Goal: Transaction & Acquisition: Purchase product/service

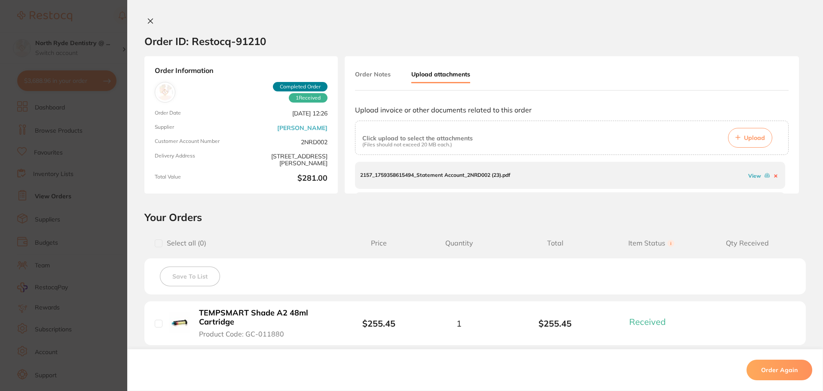
scroll to position [559, 0]
click at [147, 24] on icon at bounding box center [150, 21] width 7 height 7
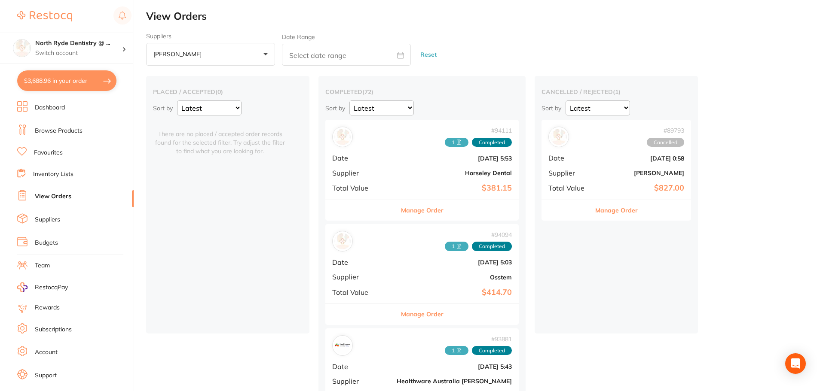
click at [57, 81] on button "$3,688.96 in your order" at bounding box center [66, 80] width 99 height 21
checkbox input "true"
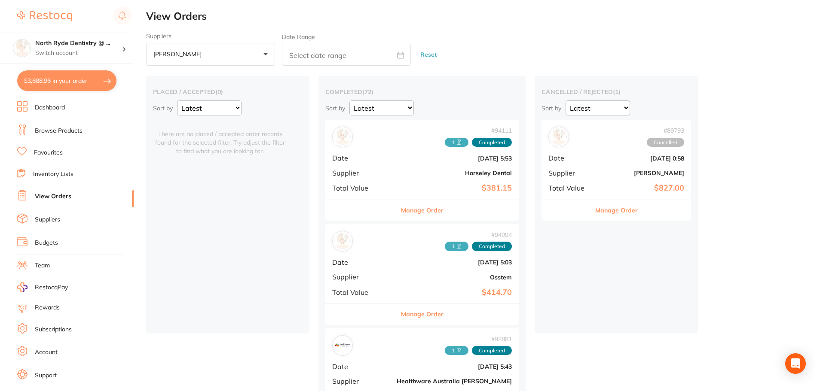
checkbox input "true"
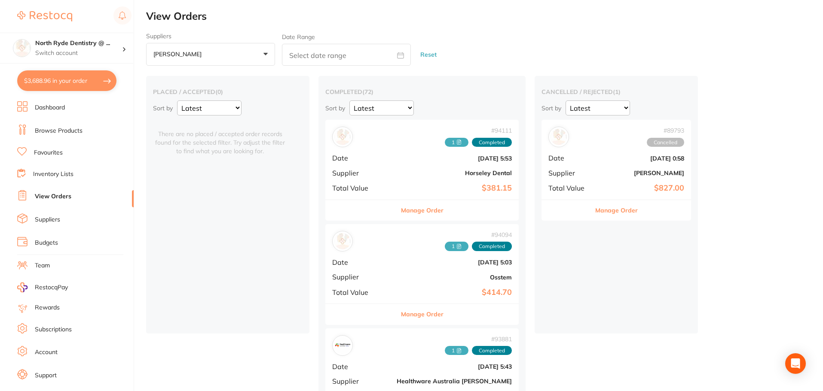
checkbox input "true"
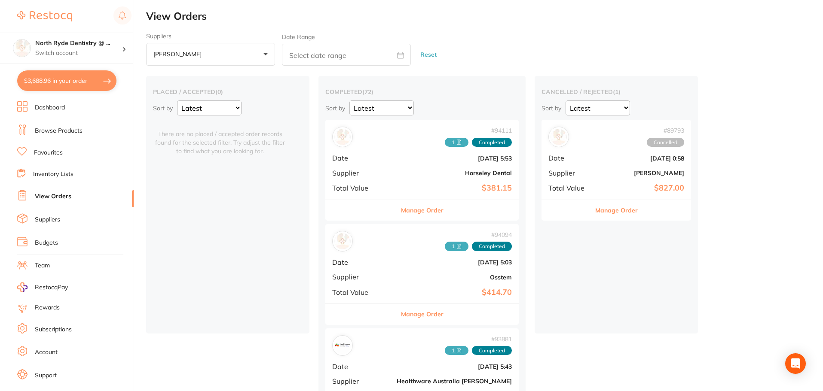
checkbox input "true"
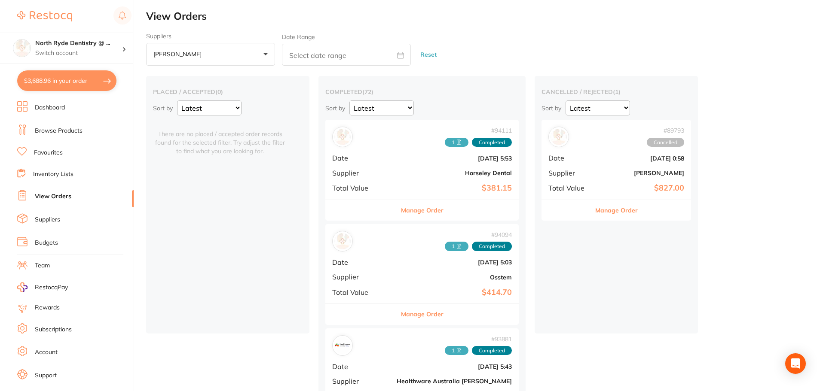
checkbox input "true"
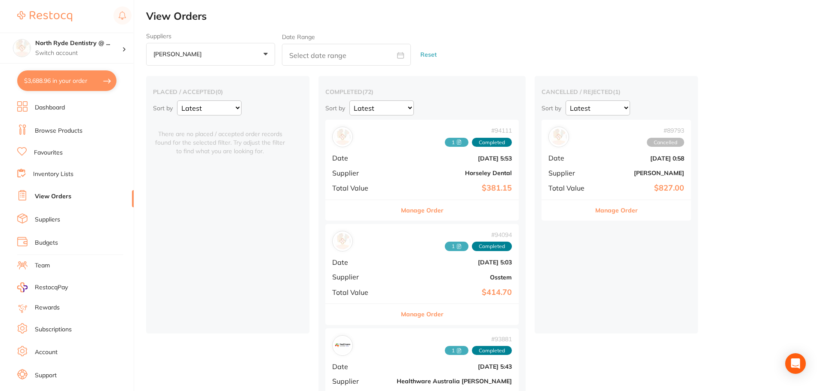
checkbox input "true"
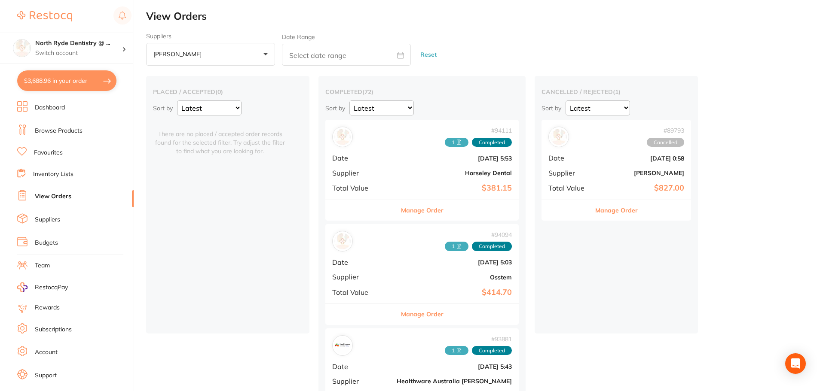
checkbox input "true"
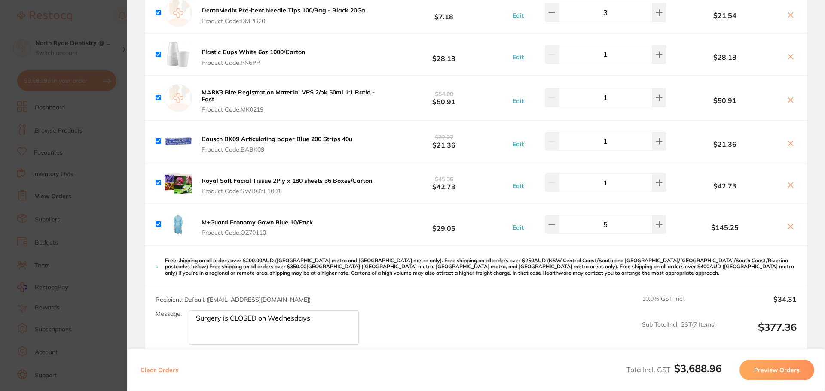
scroll to position [644, 0]
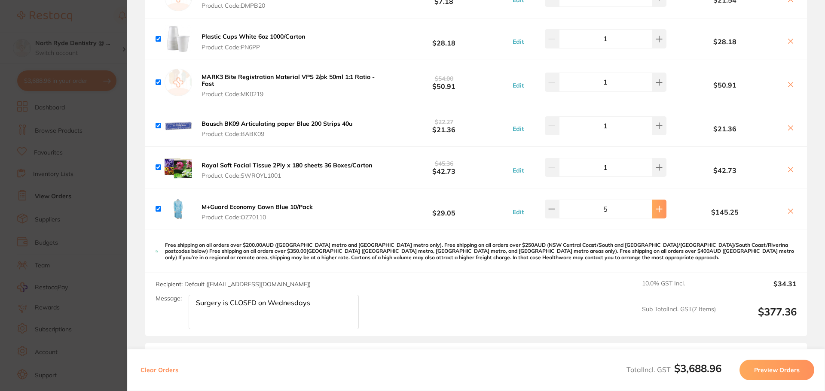
click at [659, 212] on button at bounding box center [659, 209] width 14 height 19
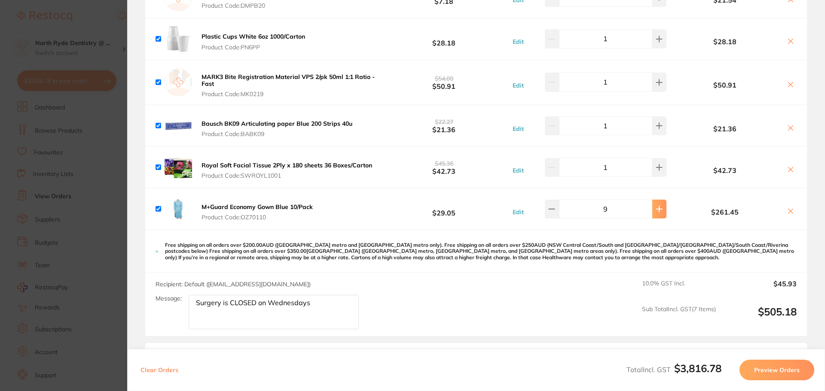
type input "10"
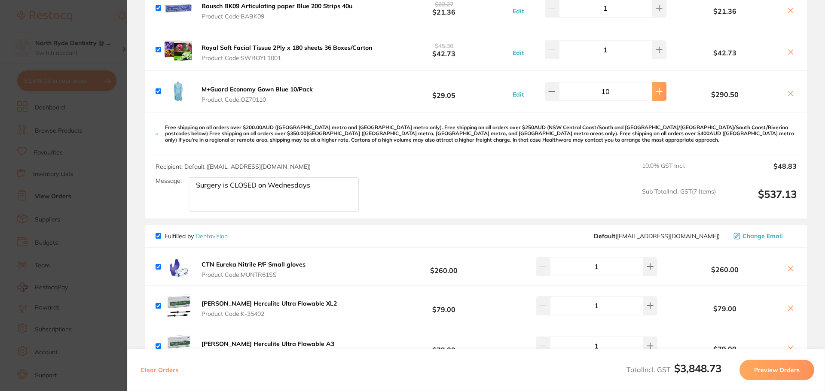
scroll to position [735, 0]
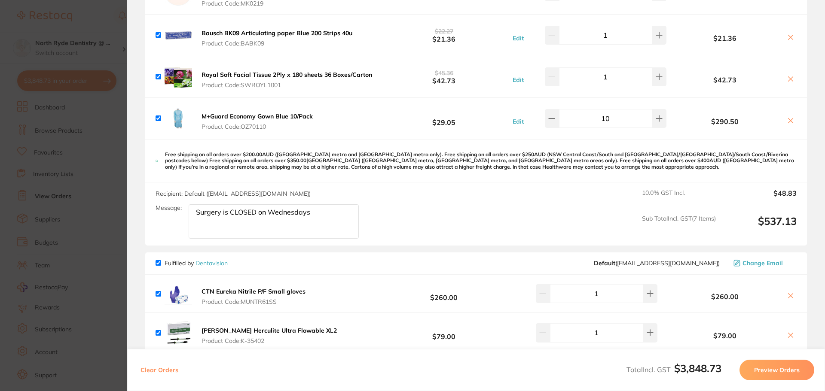
click at [764, 375] on button "Preview Orders" at bounding box center [776, 370] width 75 height 21
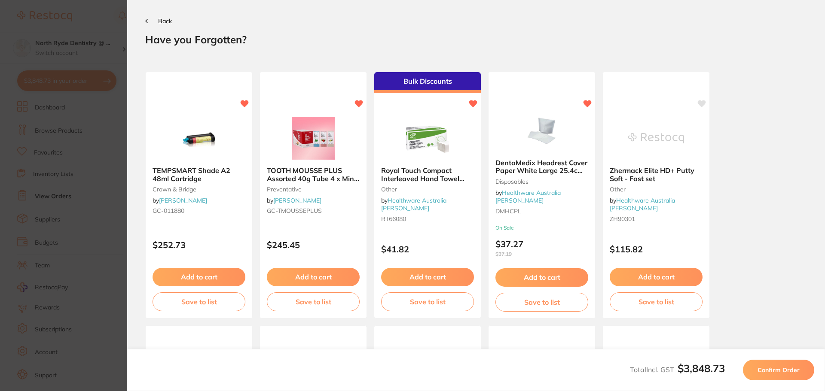
scroll to position [0, 0]
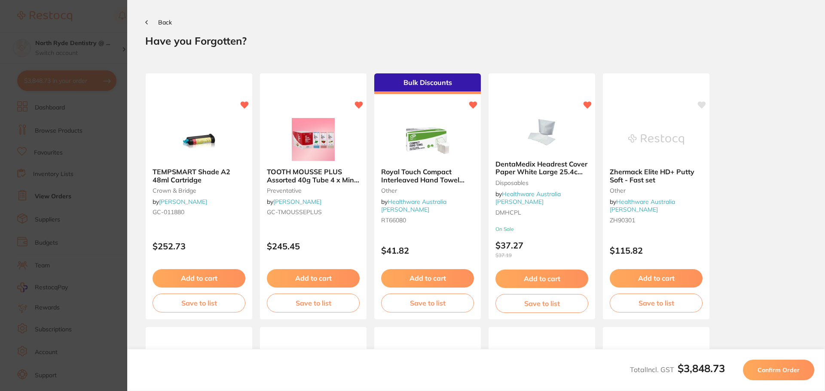
click at [764, 375] on button "Confirm Order" at bounding box center [778, 370] width 71 height 21
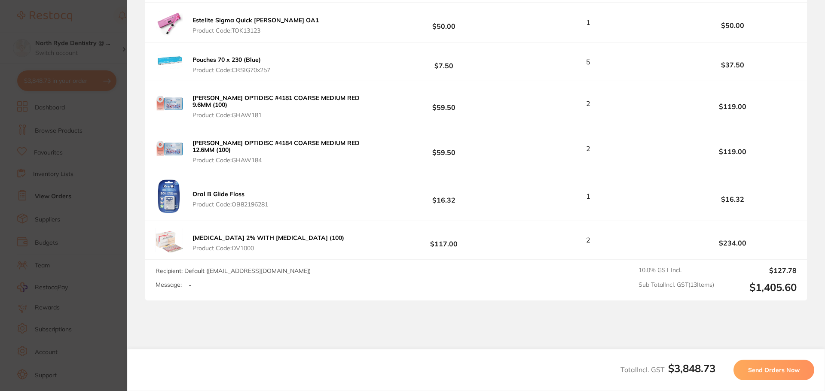
scroll to position [1324, 0]
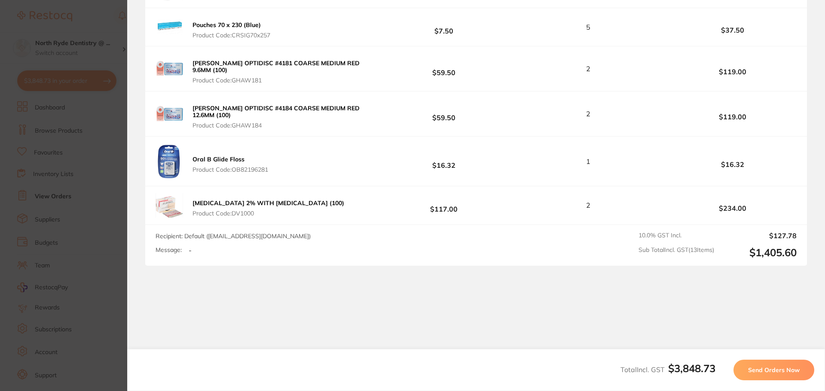
click at [761, 370] on span "Send Orders Now" at bounding box center [774, 370] width 52 height 8
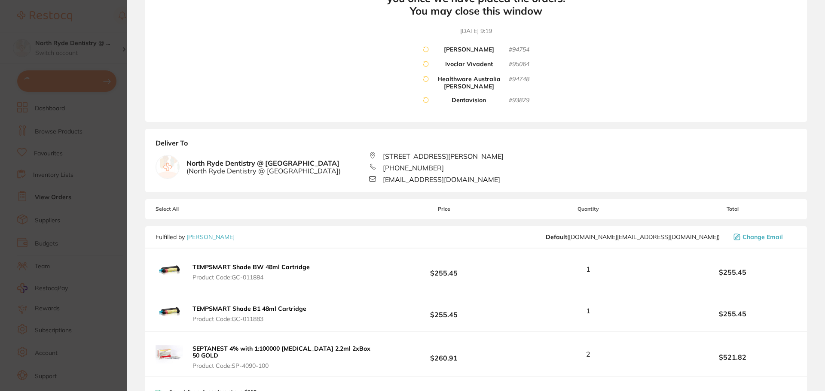
scroll to position [0, 0]
